Goal: Task Accomplishment & Management: Manage account settings

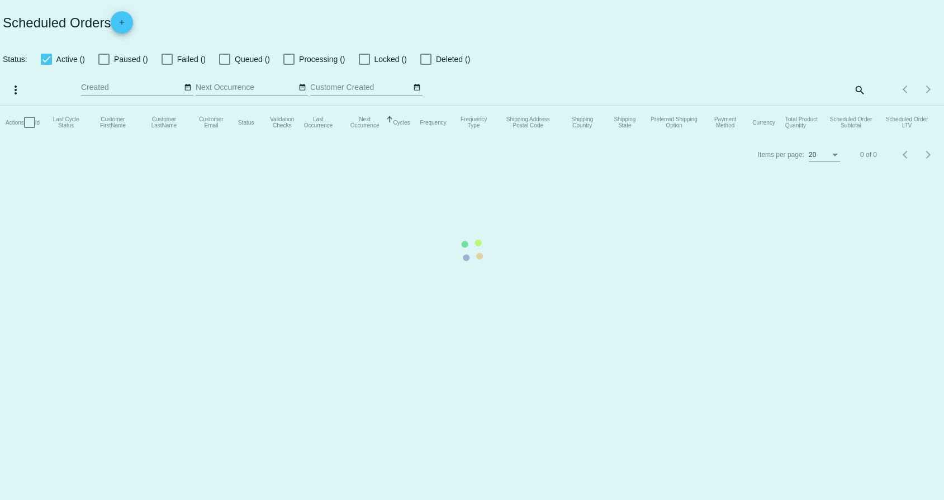
checkbox input "false"
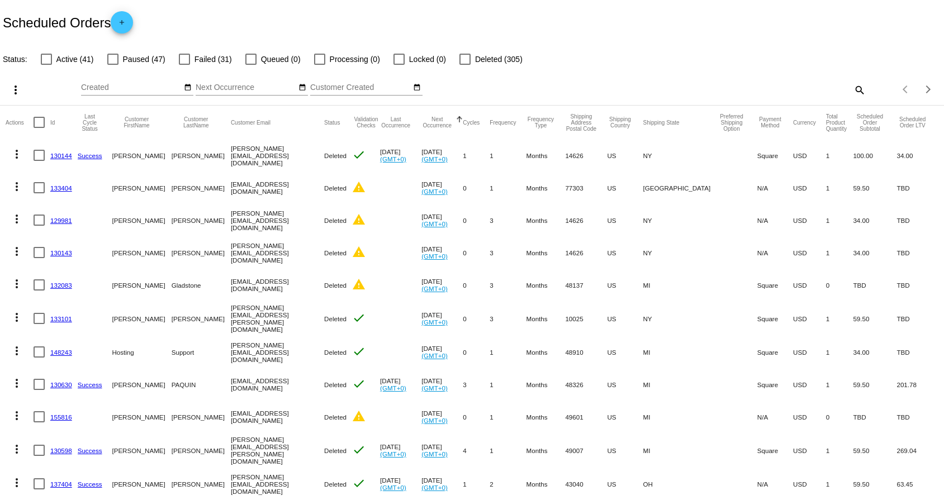
click at [855, 93] on mat-icon "search" at bounding box center [858, 89] width 13 height 17
click at [764, 87] on input "Search" at bounding box center [747, 87] width 235 height 9
type input "[PERSON_NAME]"
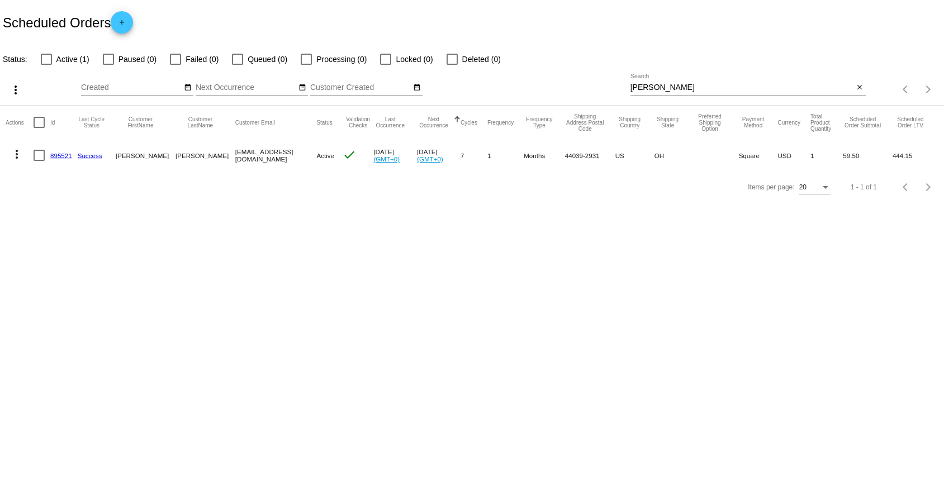
click at [59, 155] on link "895521" at bounding box center [61, 155] width 22 height 7
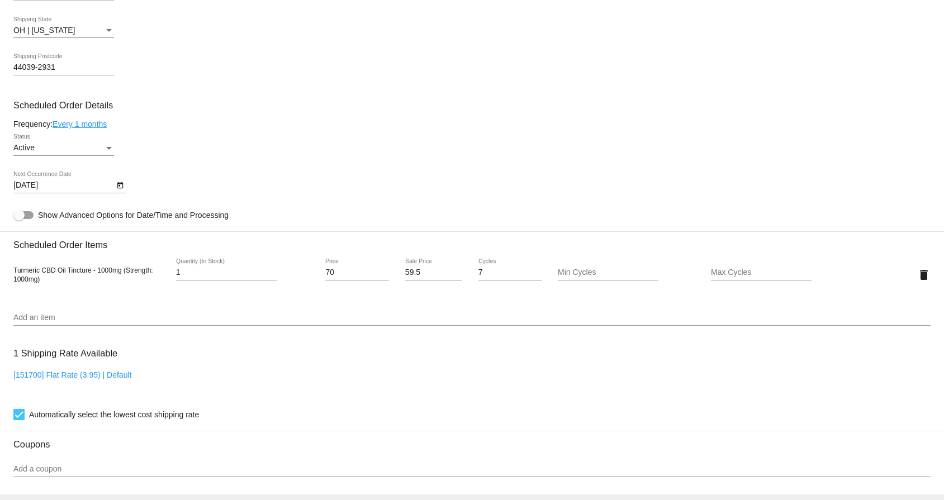
scroll to position [549, 0]
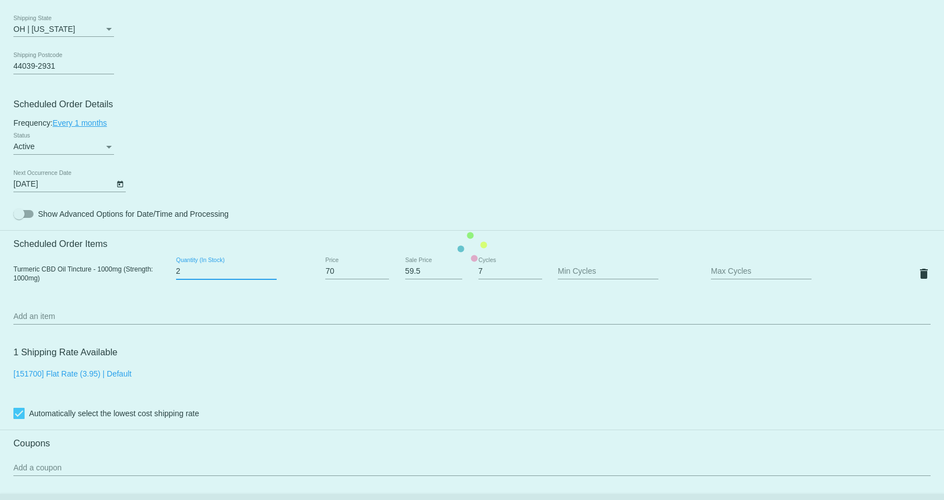
click at [273, 267] on input "2" at bounding box center [226, 271] width 101 height 9
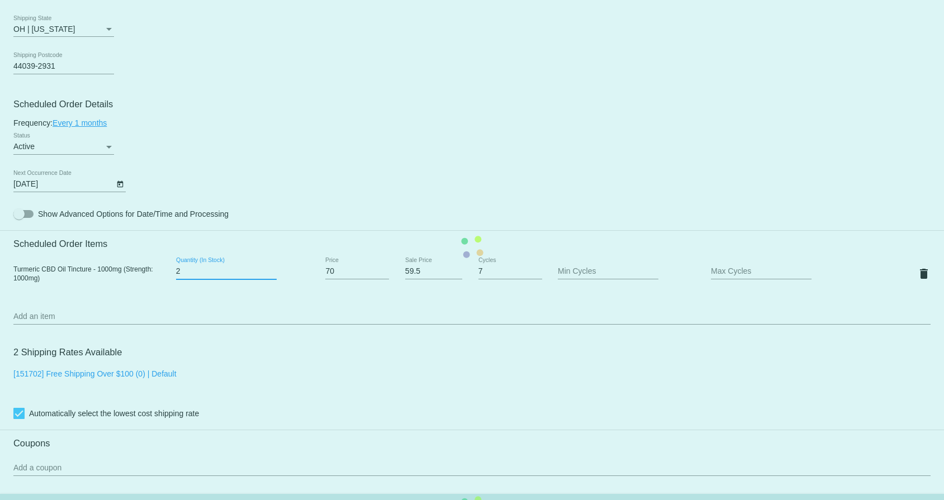
click at [273, 267] on input "2" at bounding box center [226, 271] width 101 height 9
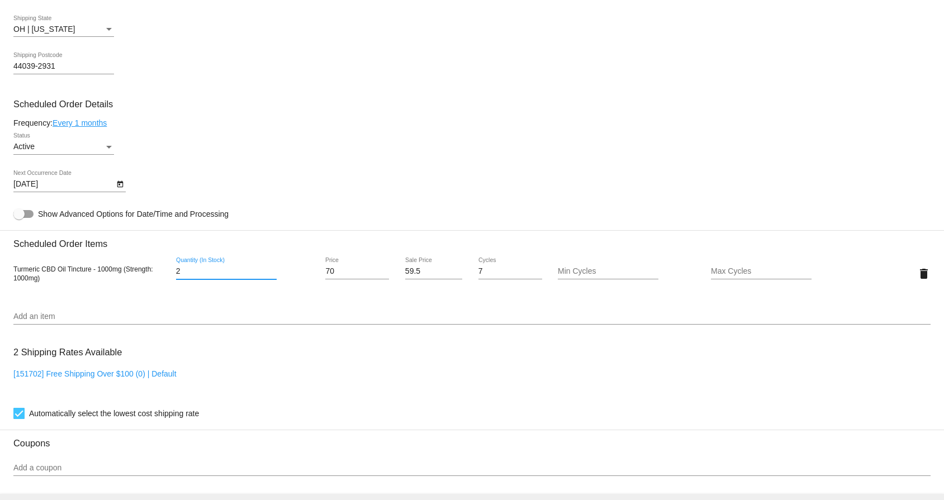
type input "3"
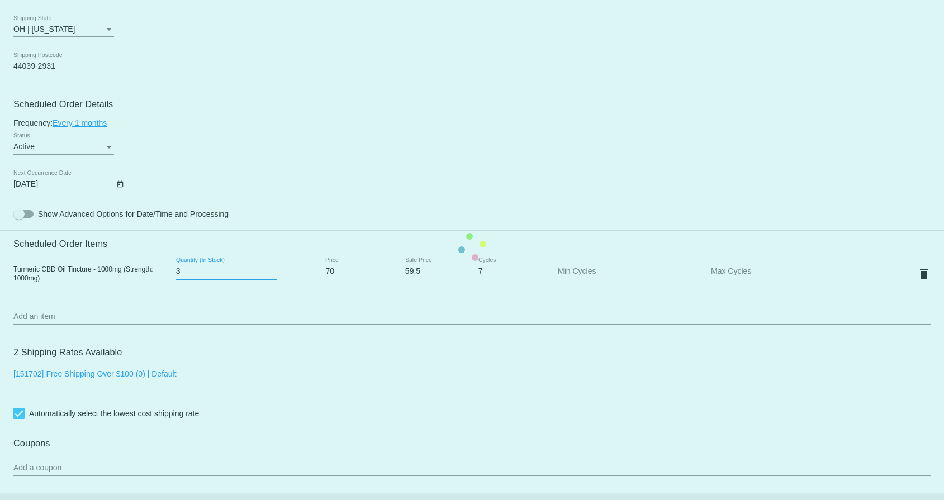
click at [273, 267] on input "3" at bounding box center [226, 271] width 101 height 9
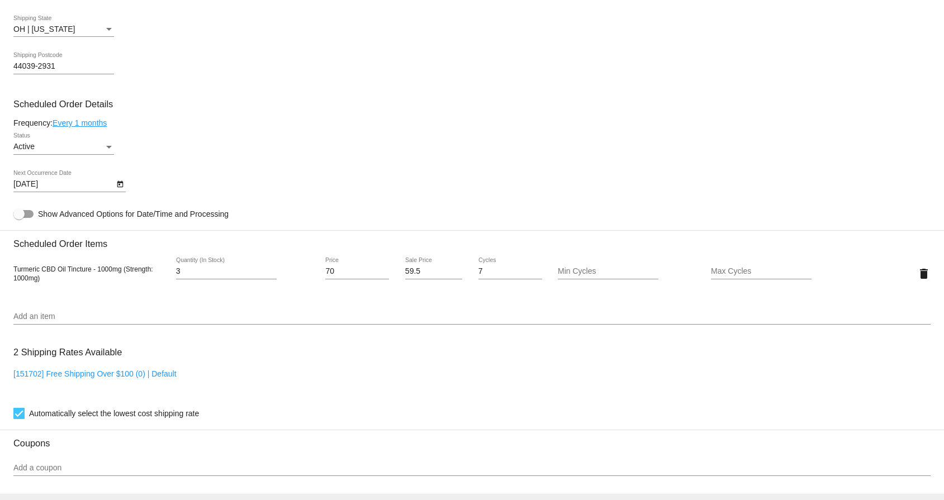
click at [88, 122] on link "Every 1 months" at bounding box center [80, 122] width 54 height 9
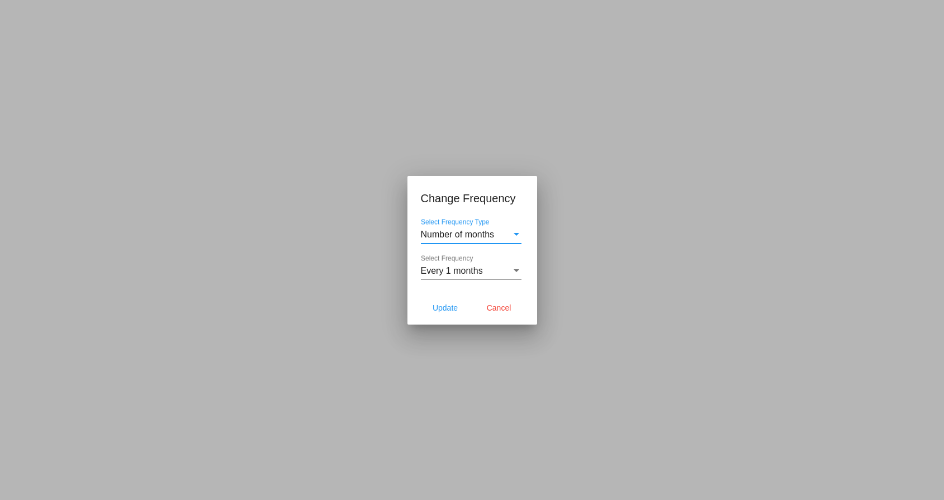
click at [512, 275] on div "Select Frequency" at bounding box center [516, 271] width 10 height 10
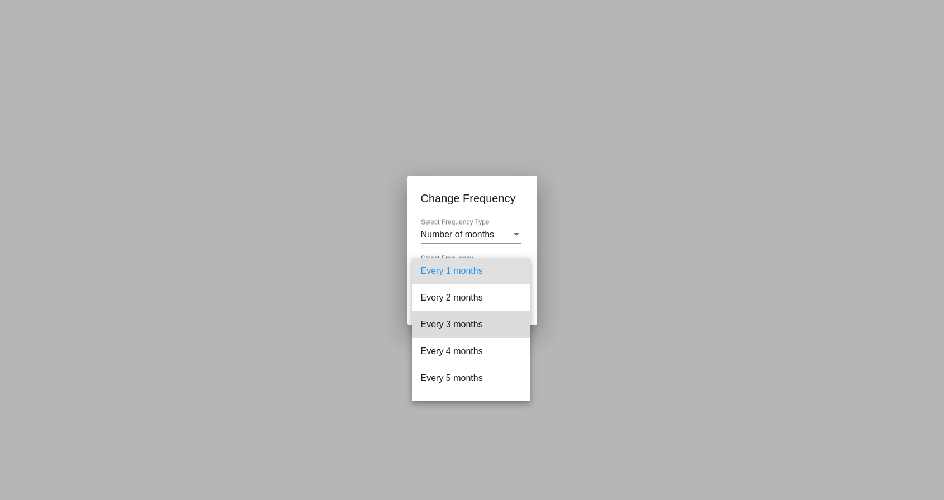
click at [500, 324] on span "Every 3 months" at bounding box center [471, 324] width 101 height 27
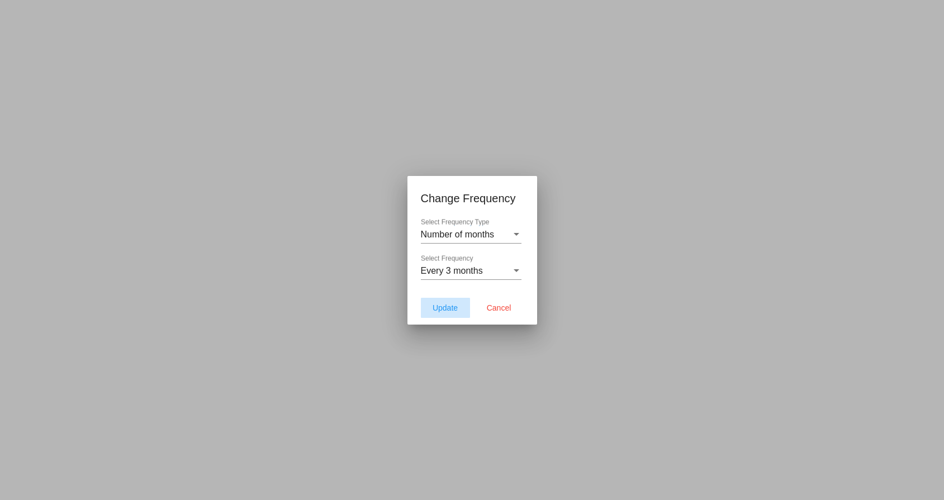
click at [449, 309] on span "Update" at bounding box center [444, 307] width 25 height 9
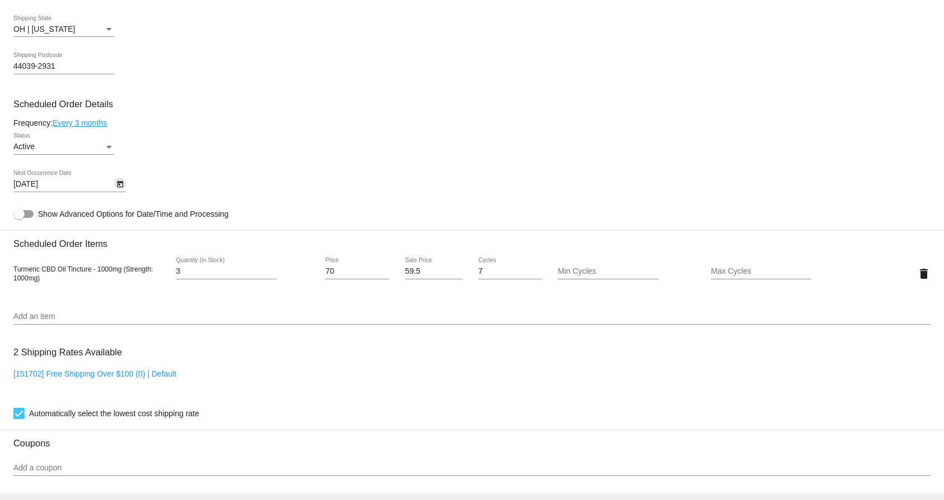
click at [118, 186] on icon "Open calendar" at bounding box center [120, 184] width 6 height 7
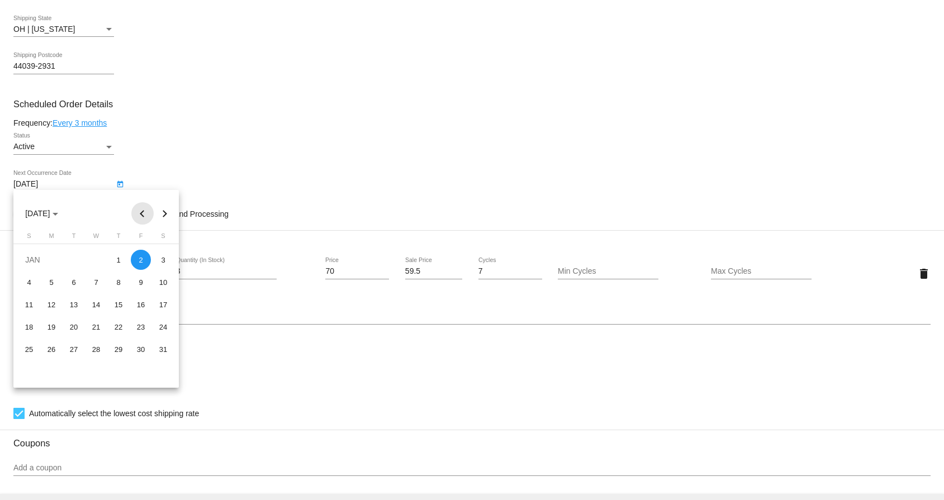
click at [141, 216] on button "Previous month" at bounding box center [142, 213] width 22 height 22
click at [49, 302] on div "10" at bounding box center [51, 304] width 20 height 20
type input "[DATE]"
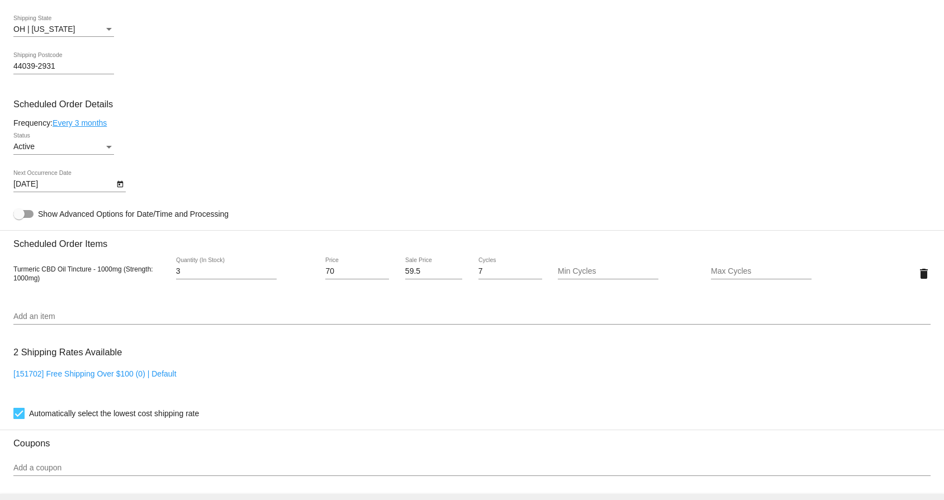
click at [230, 340] on div "2 Shipping Rates Available [151702] Free Shipping Over $100 (0) | Default Autom…" at bounding box center [471, 380] width 917 height 80
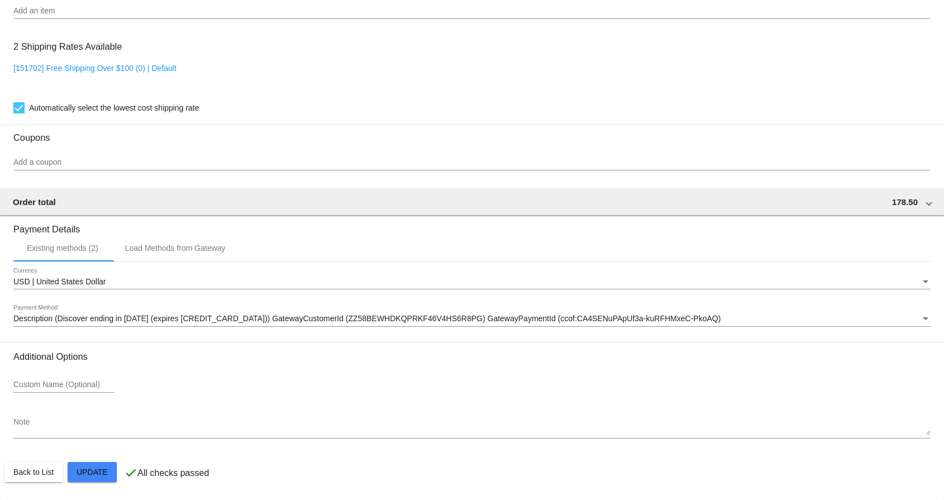
scroll to position [850, 0]
